Goal: Task Accomplishment & Management: Manage account settings

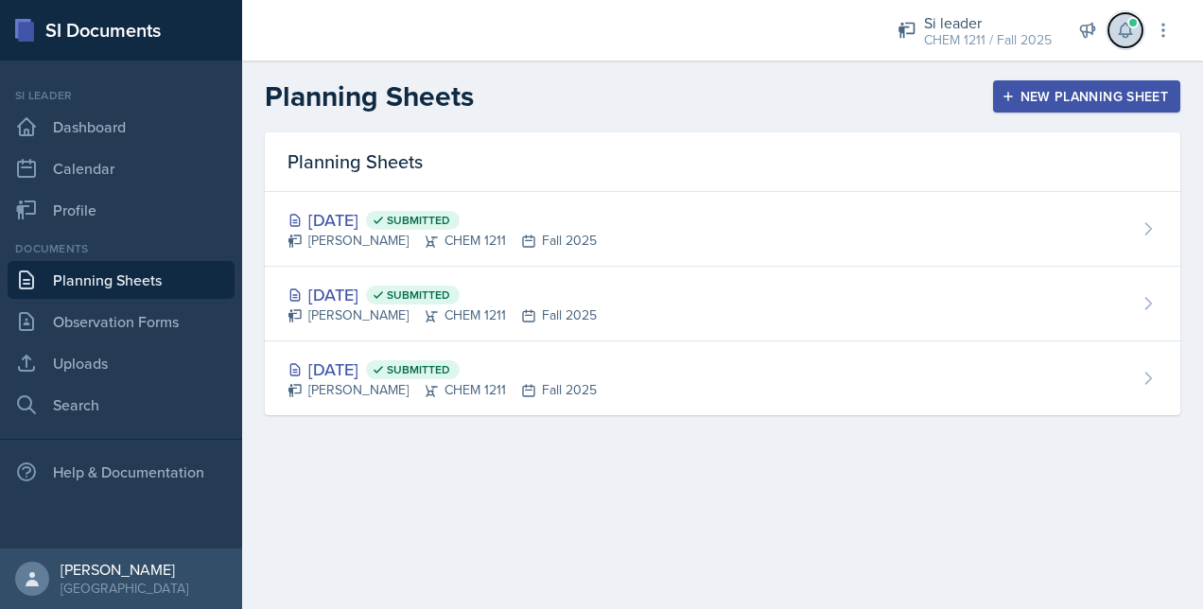
click at [1133, 27] on span at bounding box center [1133, 22] width 11 height 11
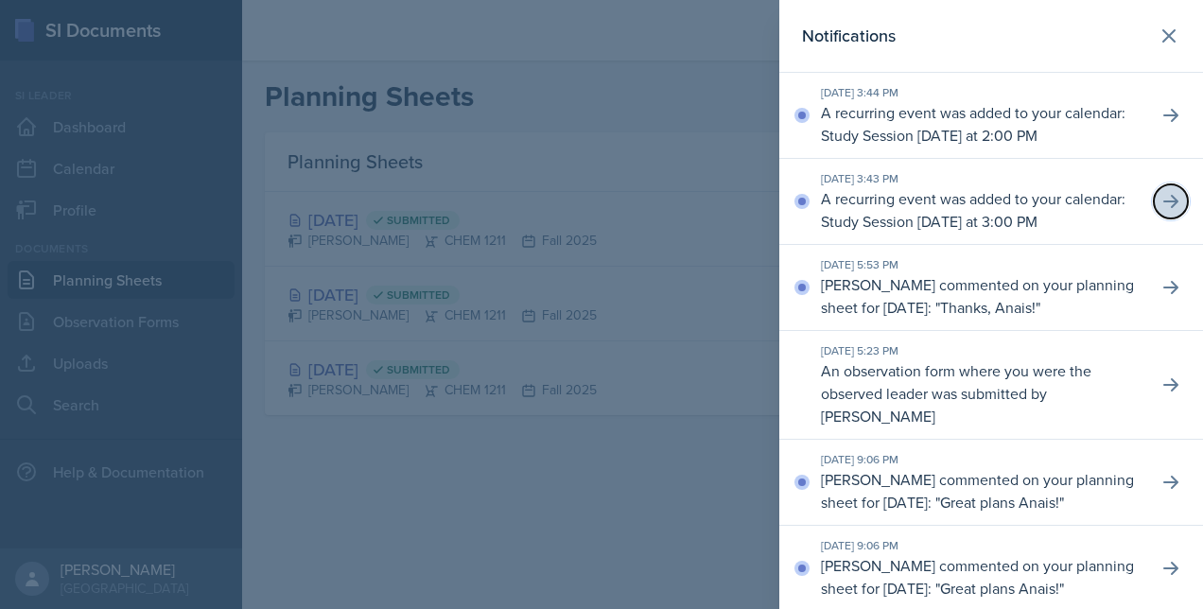
click at [1162, 201] on icon at bounding box center [1171, 201] width 19 height 19
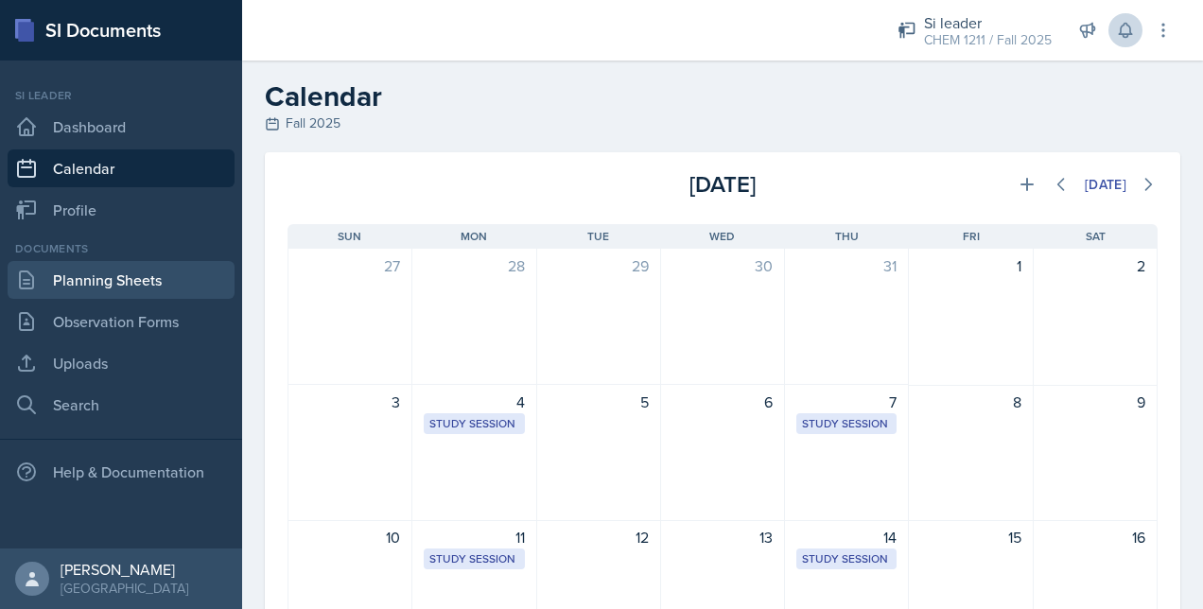
click at [110, 273] on link "Planning Sheets" at bounding box center [121, 280] width 227 height 38
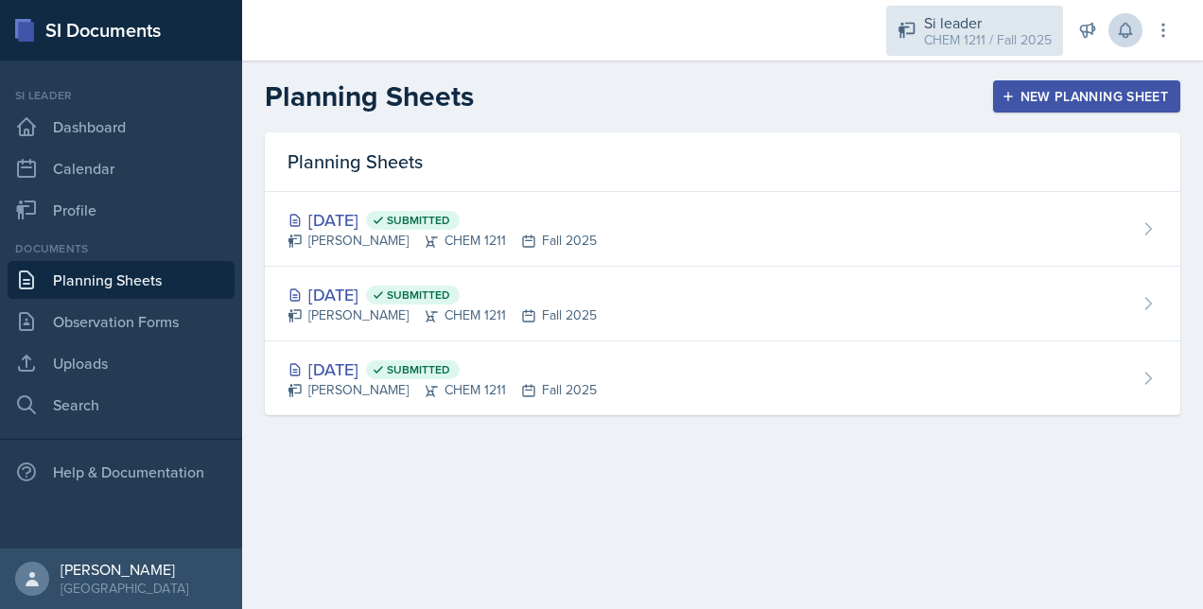
click at [957, 25] on div "Si leader" at bounding box center [988, 22] width 128 height 23
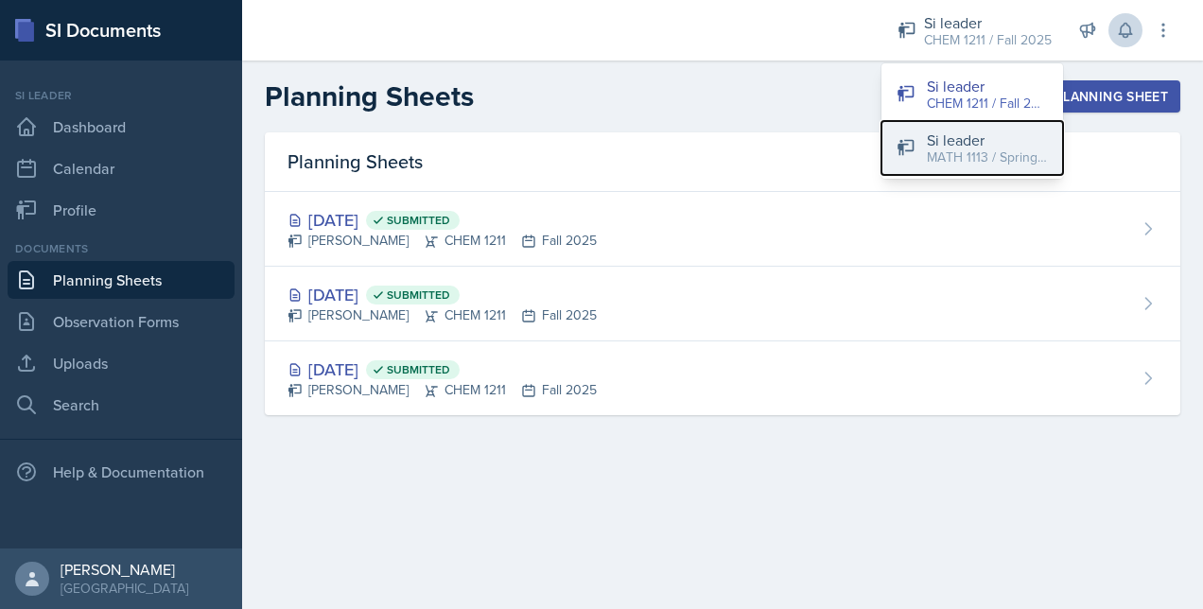
click at [933, 148] on div "MATH 1113 / Spring 2025" at bounding box center [987, 158] width 121 height 20
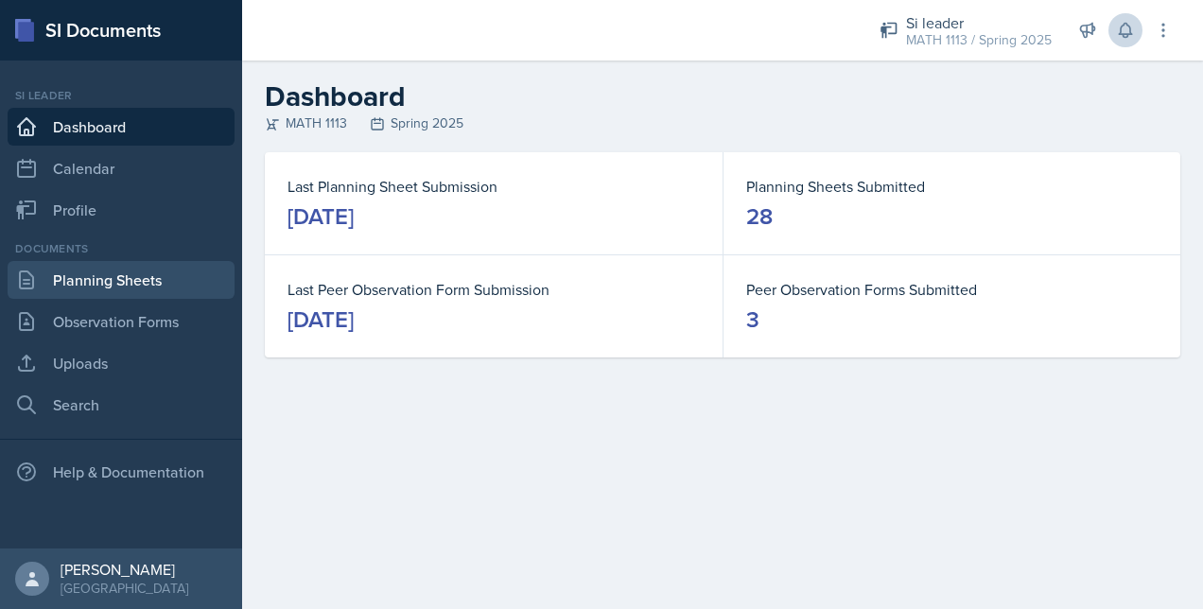
click at [149, 286] on link "Planning Sheets" at bounding box center [121, 280] width 227 height 38
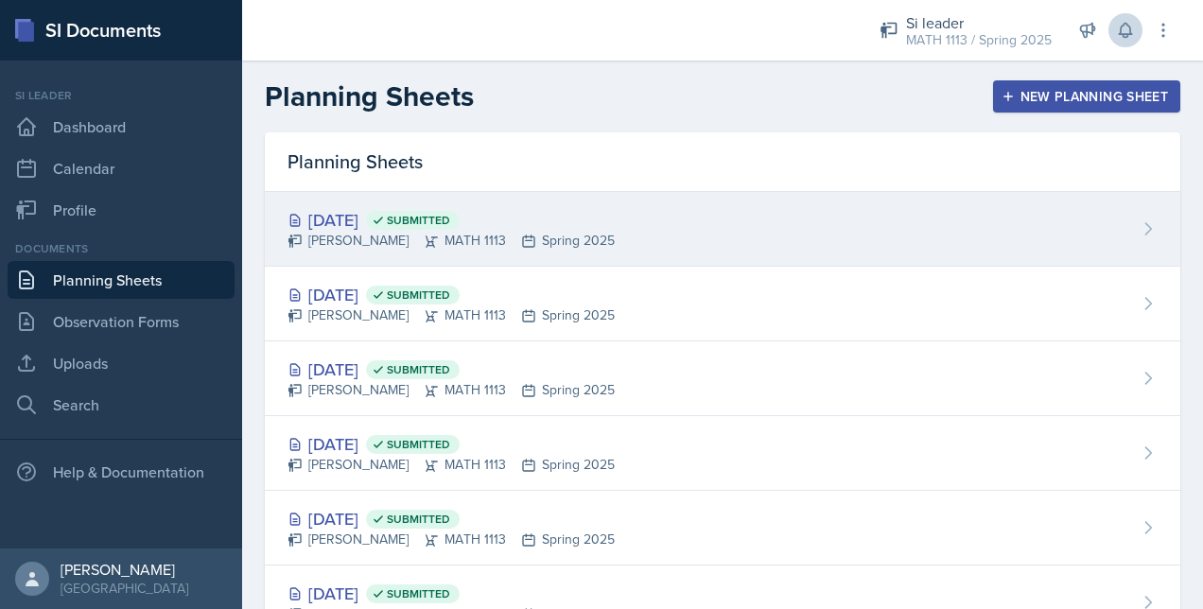
click at [541, 244] on div "[PERSON_NAME] MATH 1113 Spring 2025" at bounding box center [451, 241] width 327 height 20
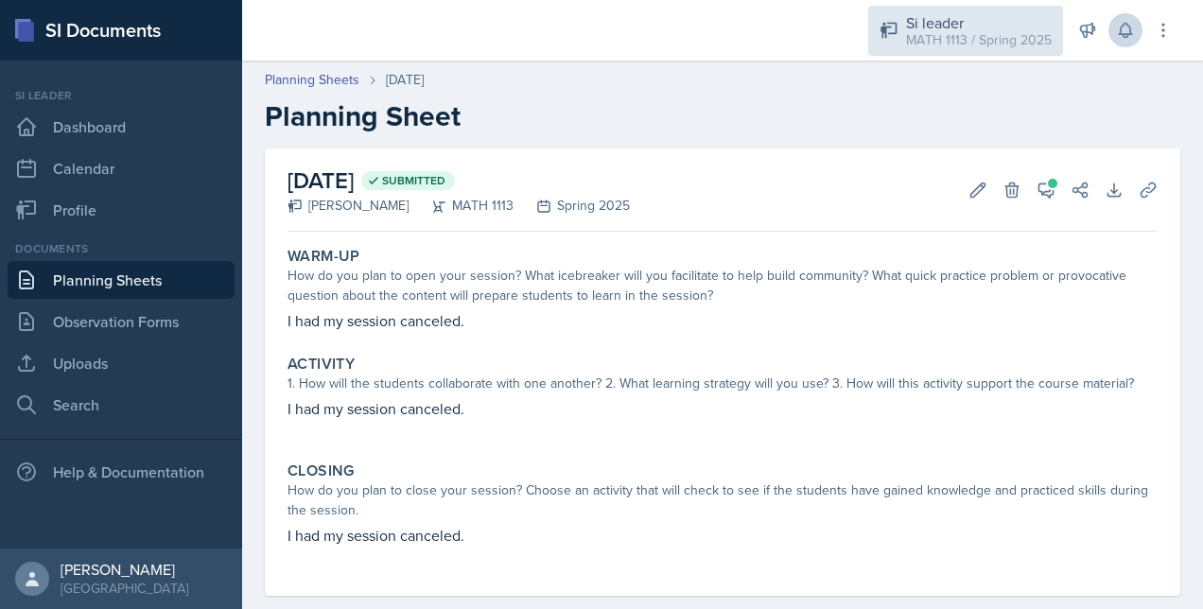
click at [995, 26] on div "Si leader" at bounding box center [979, 22] width 146 height 23
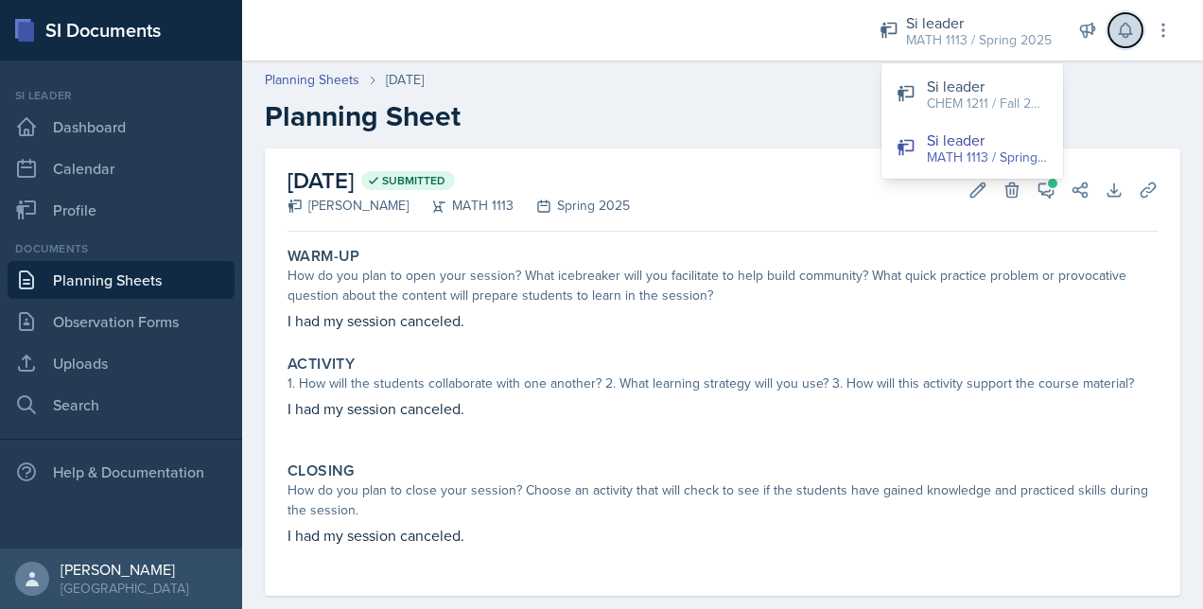
click at [1133, 38] on icon at bounding box center [1125, 30] width 19 height 19
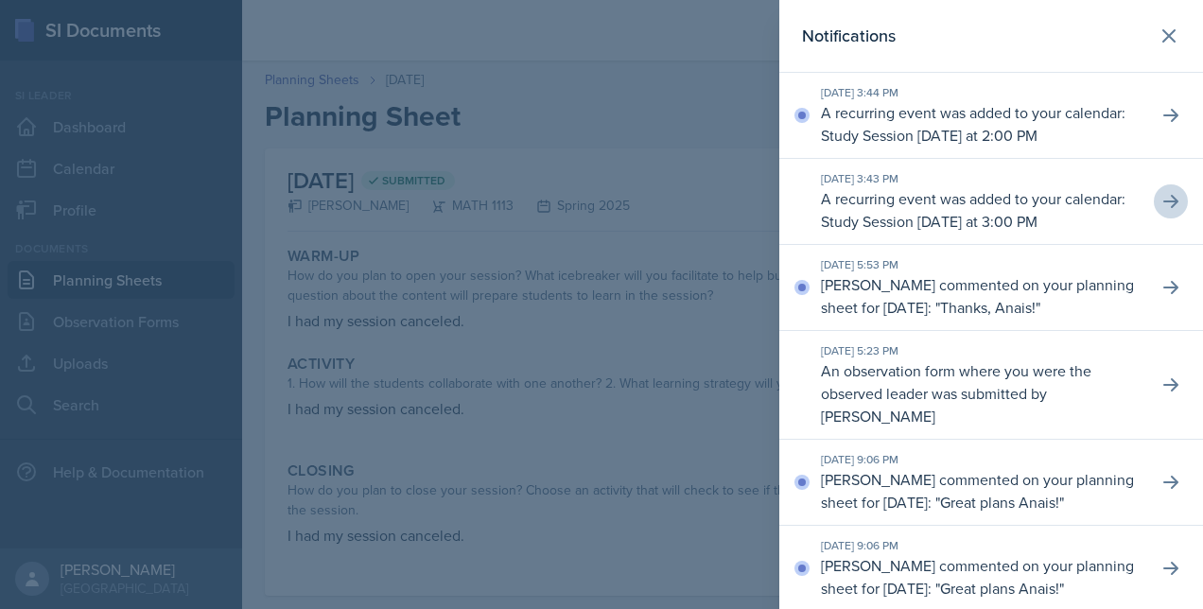
click at [957, 284] on p "[PERSON_NAME] commented on your planning sheet for [DATE]: " Thanks, Anais! "" at bounding box center [982, 295] width 322 height 45
click at [1162, 283] on icon at bounding box center [1171, 287] width 19 height 19
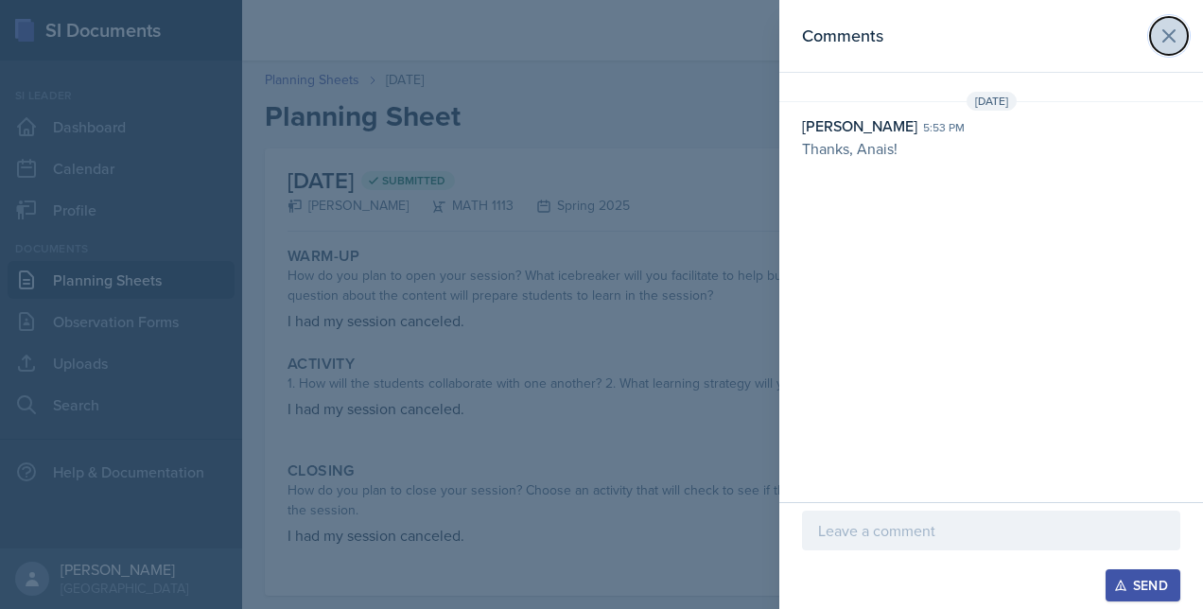
click at [1162, 36] on icon at bounding box center [1169, 36] width 23 height 23
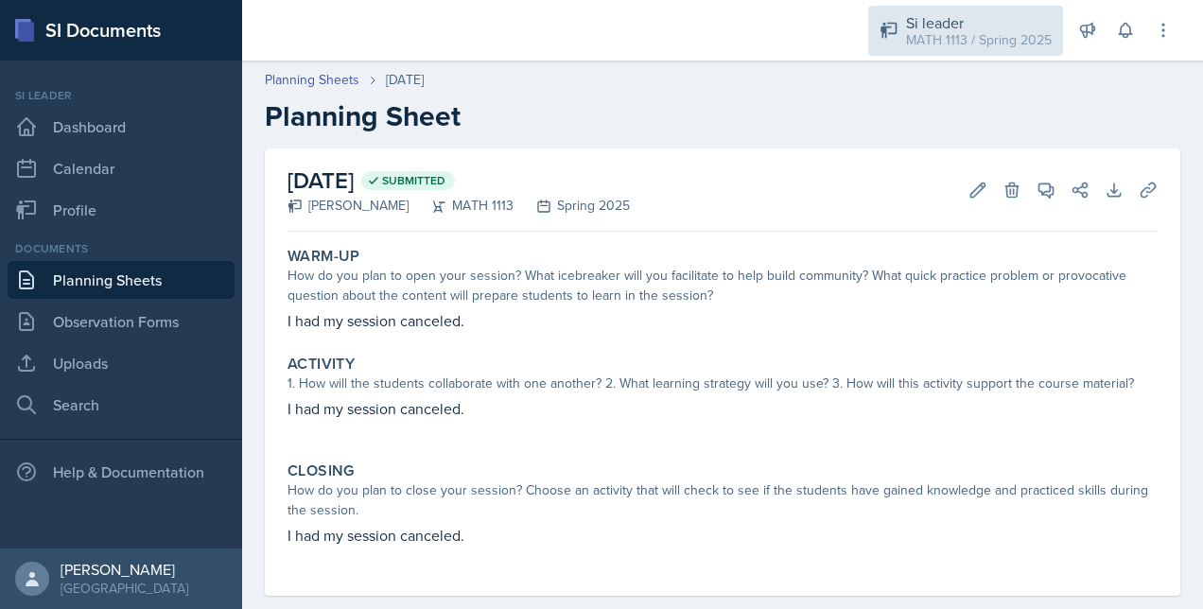
click at [976, 9] on div "Si leader MATH 1113 / Spring 2025" at bounding box center [965, 31] width 195 height 50
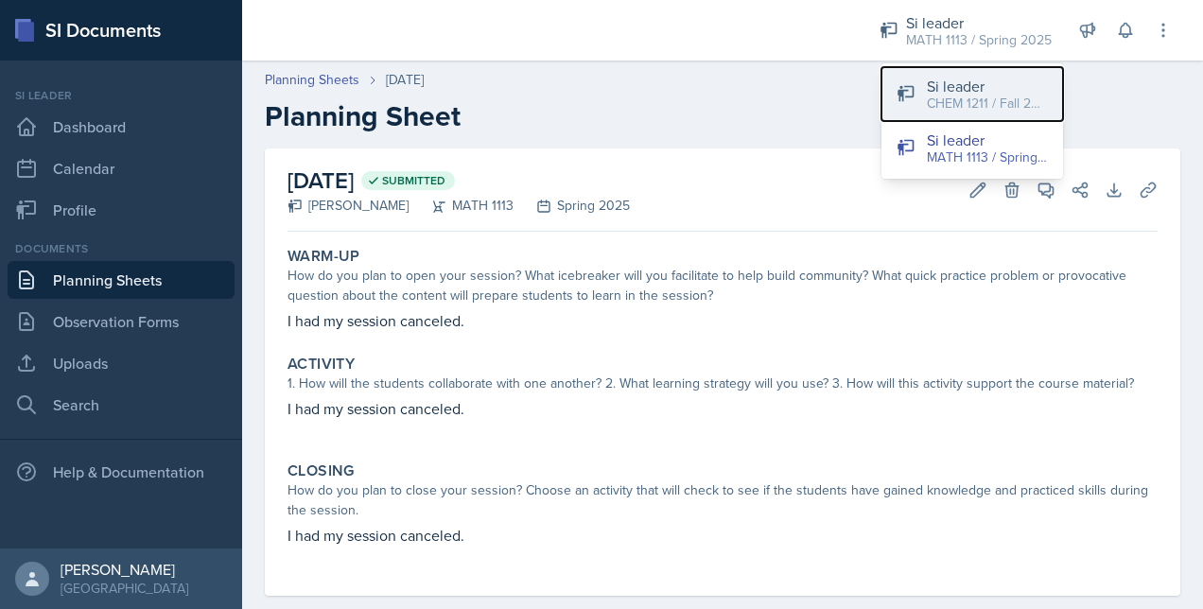
click at [899, 100] on icon at bounding box center [906, 94] width 16 height 16
